Goal: Task Accomplishment & Management: Manage account settings

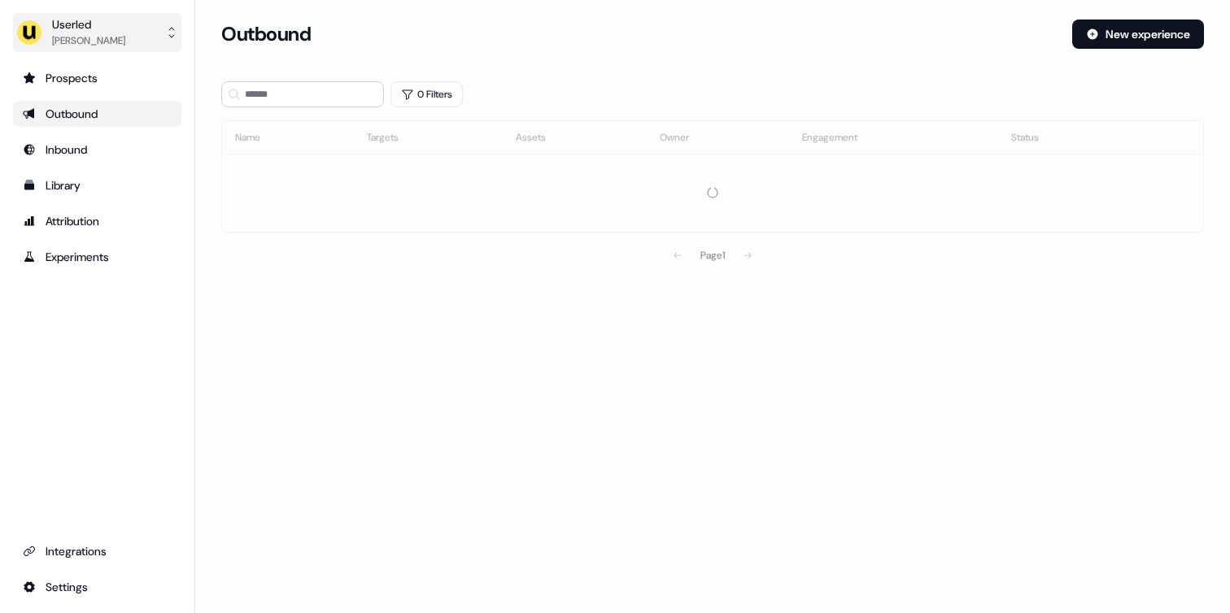
click at [125, 43] on div "[PERSON_NAME]" at bounding box center [88, 41] width 73 height 16
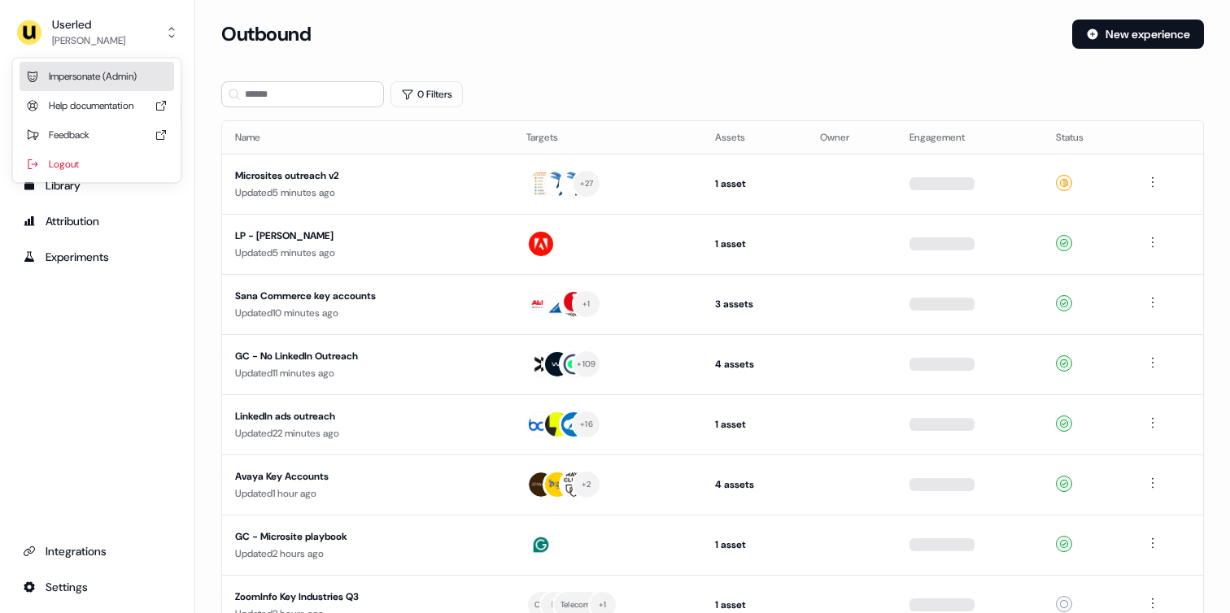
click at [106, 68] on div "Impersonate (Admin)" at bounding box center [97, 76] width 155 height 29
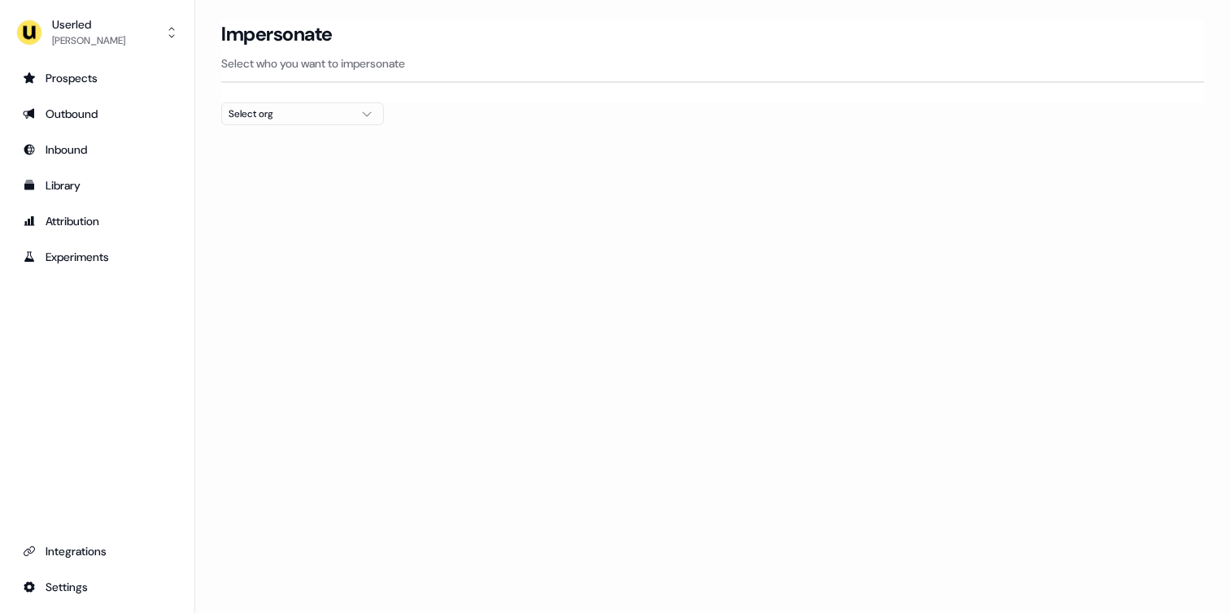
click at [320, 115] on div "Select org" at bounding box center [290, 114] width 122 height 16
type input "*****"
click at [251, 171] on div "Canva" at bounding box center [302, 172] width 161 height 26
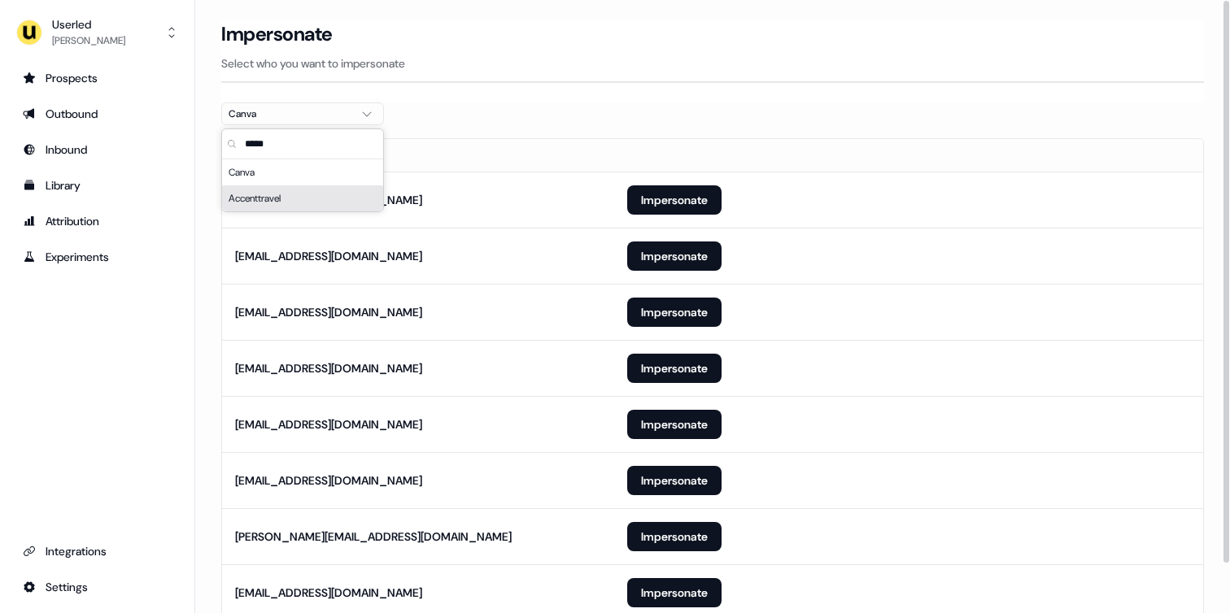
click at [212, 282] on section "Loading... Impersonate Select who you want to impersonate Canva Email [EMAIL_AD…" at bounding box center [712, 344] width 1035 height 648
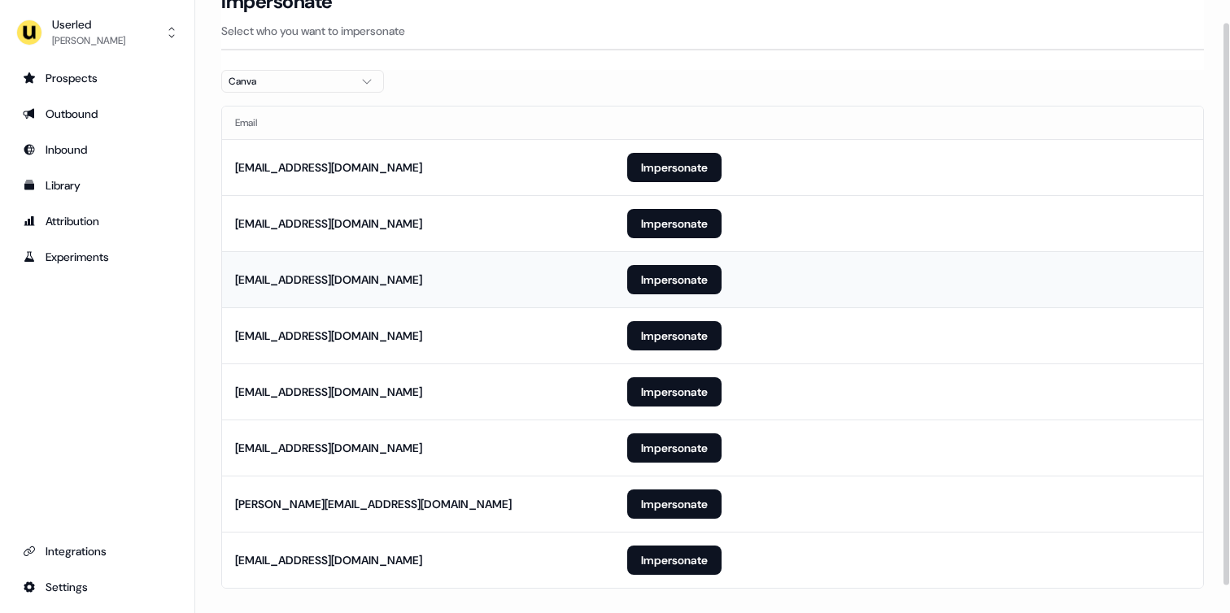
scroll to position [53, 0]
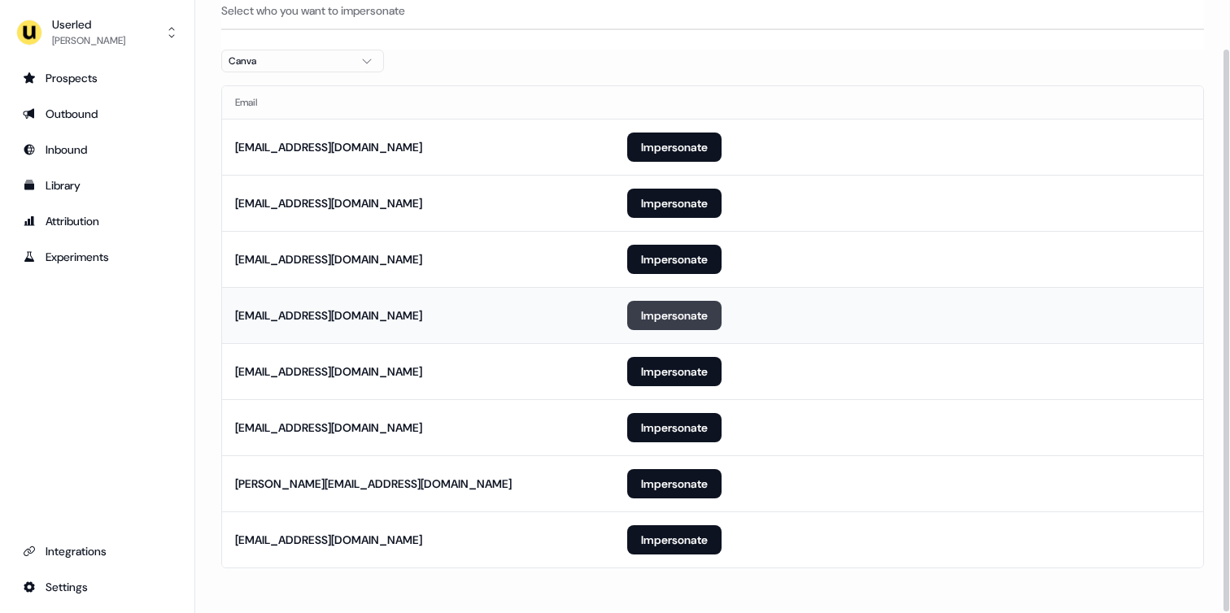
click at [654, 320] on button "Impersonate" at bounding box center [674, 315] width 94 height 29
